Goal: Use online tool/utility: Utilize a website feature to perform a specific function

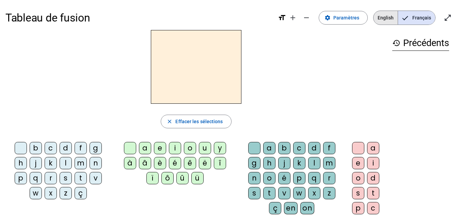
click at [380, 16] on span "English" at bounding box center [385, 18] width 24 height 14
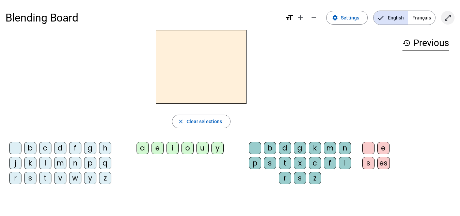
click at [450, 15] on mat-icon "open_in_full" at bounding box center [448, 18] width 8 height 8
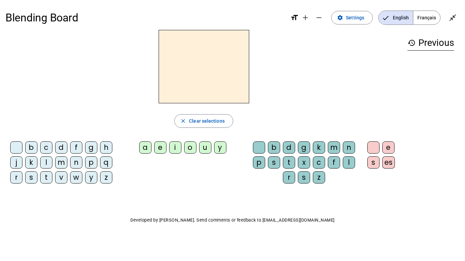
click at [59, 165] on div "m" at bounding box center [61, 163] width 12 height 12
click at [143, 146] on div "a" at bounding box center [145, 148] width 12 height 12
click at [257, 161] on div "p" at bounding box center [259, 163] width 12 height 12
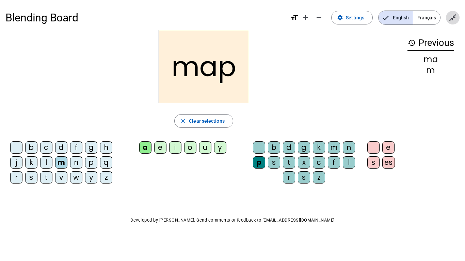
click at [458, 18] on span "Exit full screen" at bounding box center [453, 18] width 16 height 16
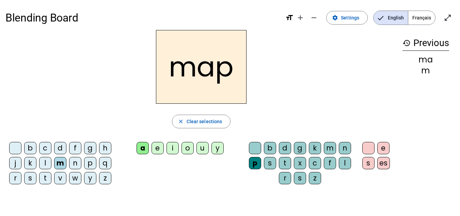
click at [17, 144] on div at bounding box center [15, 148] width 12 height 12
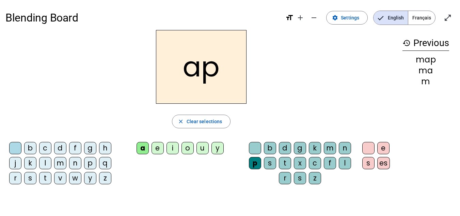
click at [32, 177] on div "s" at bounding box center [30, 178] width 12 height 12
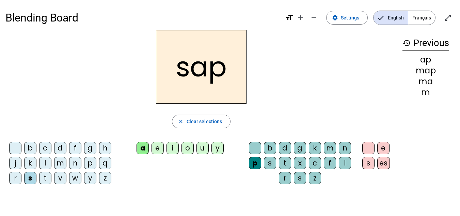
click at [15, 146] on div at bounding box center [15, 148] width 12 height 12
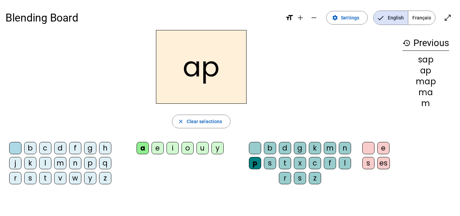
click at [47, 179] on div "t" at bounding box center [45, 178] width 12 height 12
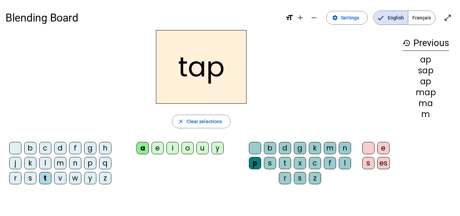
click at [256, 146] on div at bounding box center [255, 148] width 12 height 12
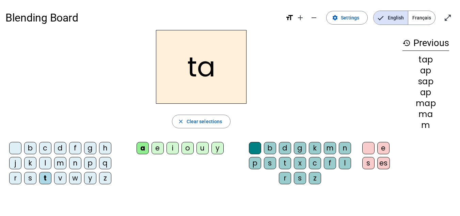
click at [283, 163] on div "t" at bounding box center [285, 163] width 12 height 12
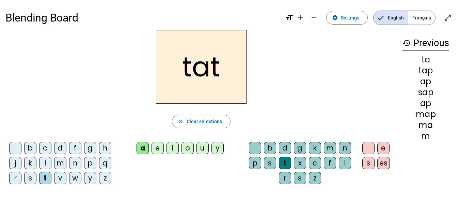
click at [17, 144] on div at bounding box center [15, 148] width 12 height 12
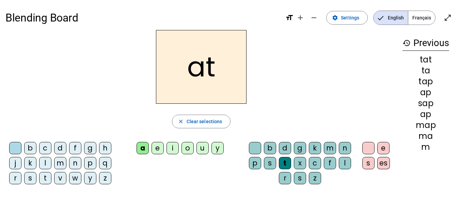
click at [91, 158] on div "p" at bounding box center [90, 163] width 12 height 12
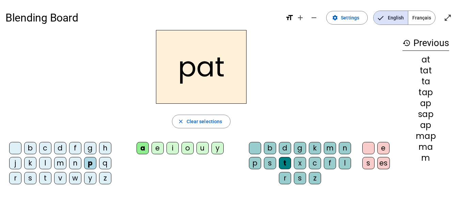
click at [19, 144] on div at bounding box center [15, 148] width 12 height 12
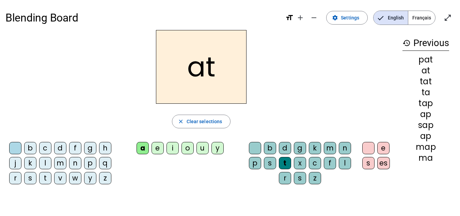
click at [62, 166] on div "m" at bounding box center [60, 163] width 12 height 12
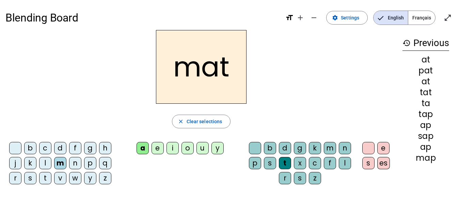
click at [14, 146] on div at bounding box center [15, 148] width 12 height 12
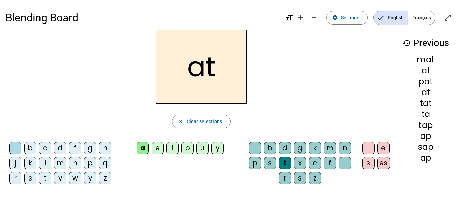
click at [31, 179] on div "s" at bounding box center [30, 178] width 12 height 12
